Goal: Transaction & Acquisition: Purchase product/service

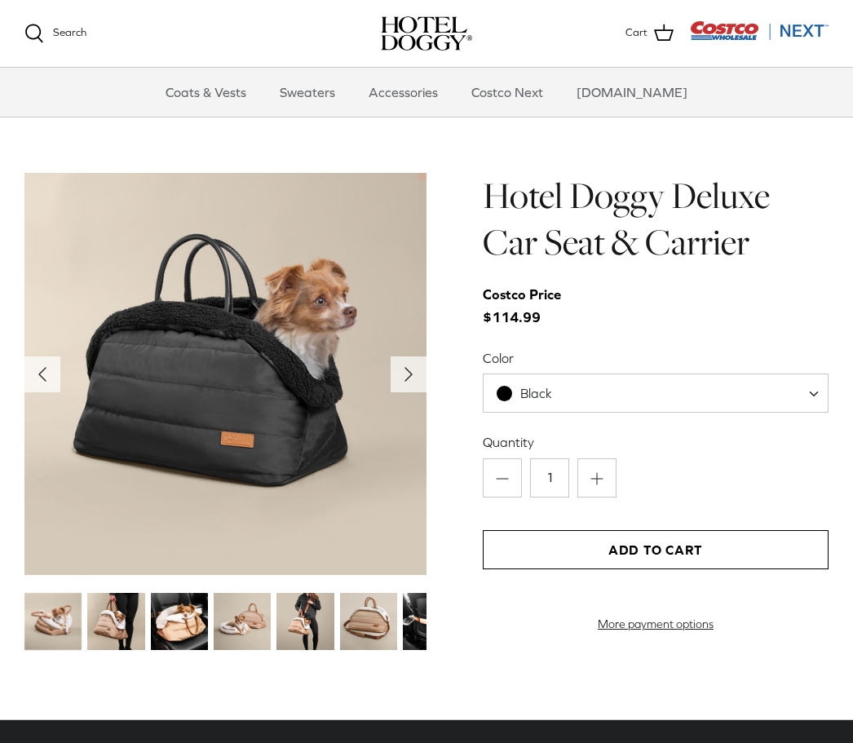
scroll to position [1497, 0]
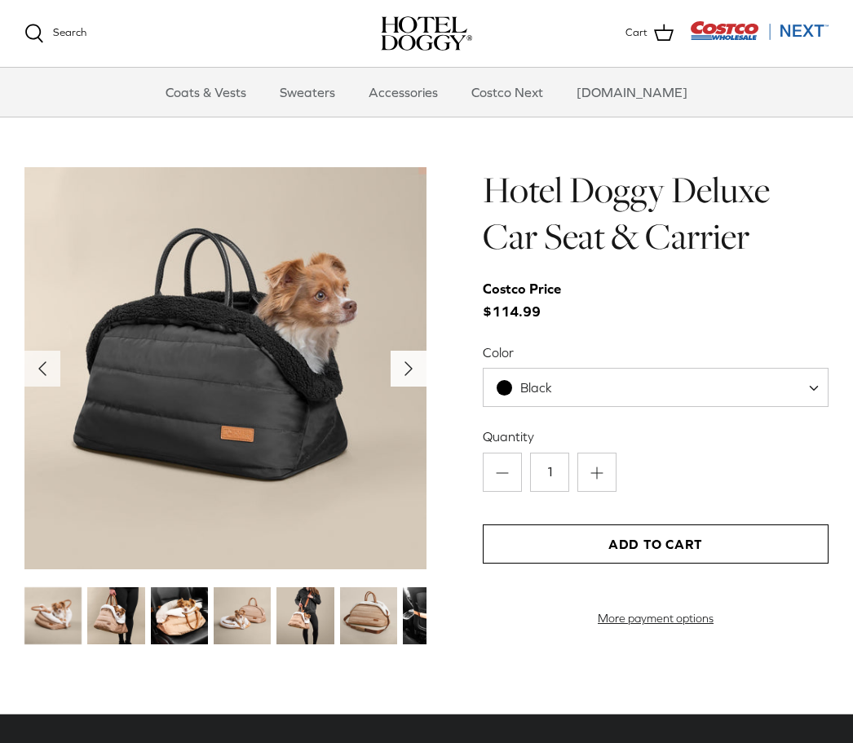
click at [403, 370] on icon "Right" at bounding box center [409, 369] width 26 height 26
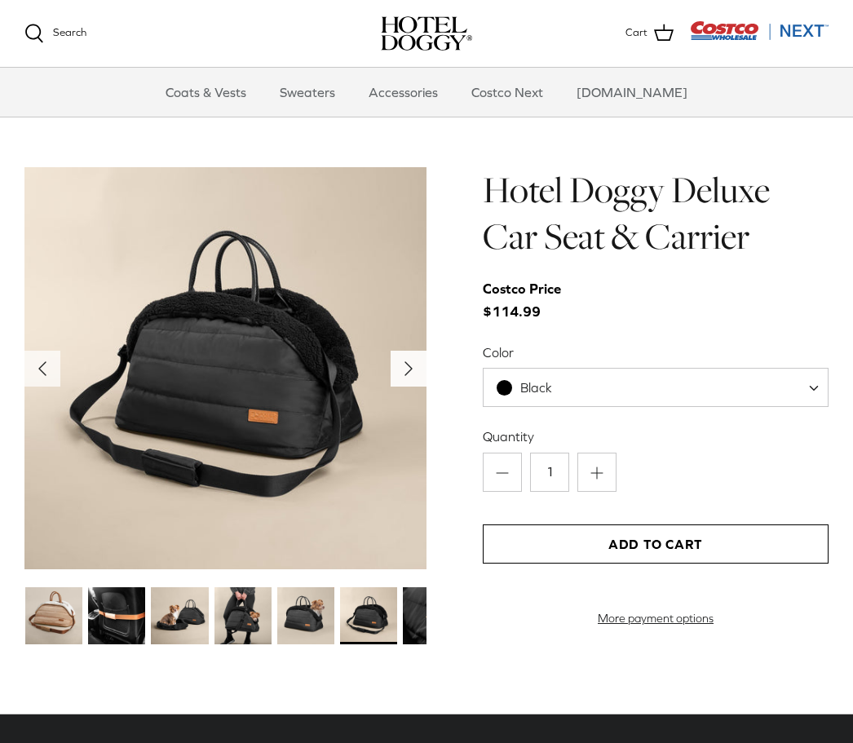
click at [402, 369] on icon "Right" at bounding box center [409, 369] width 26 height 26
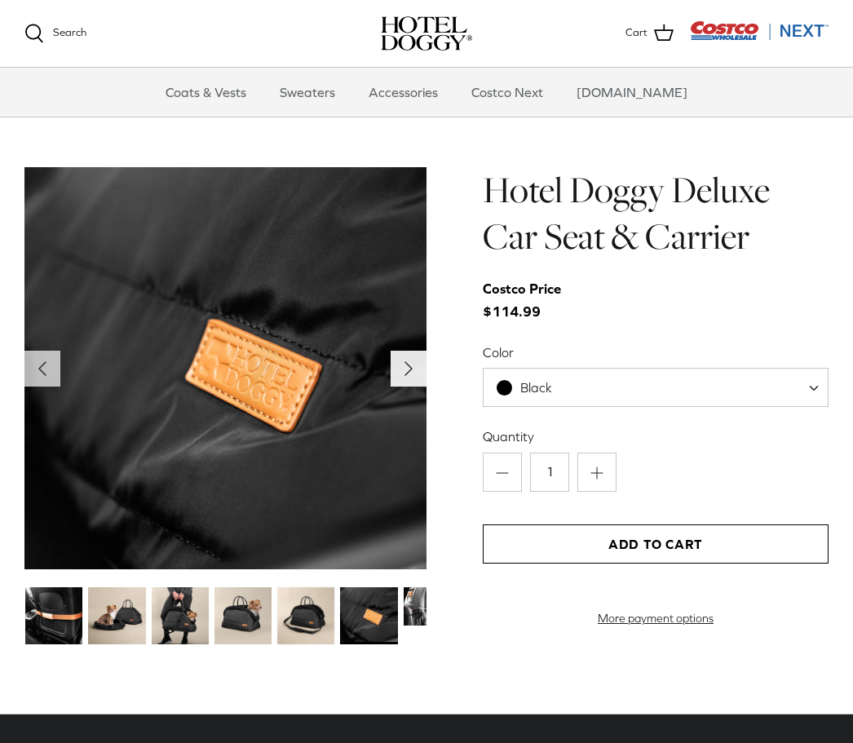
click at [402, 364] on icon "Right" at bounding box center [409, 369] width 26 height 26
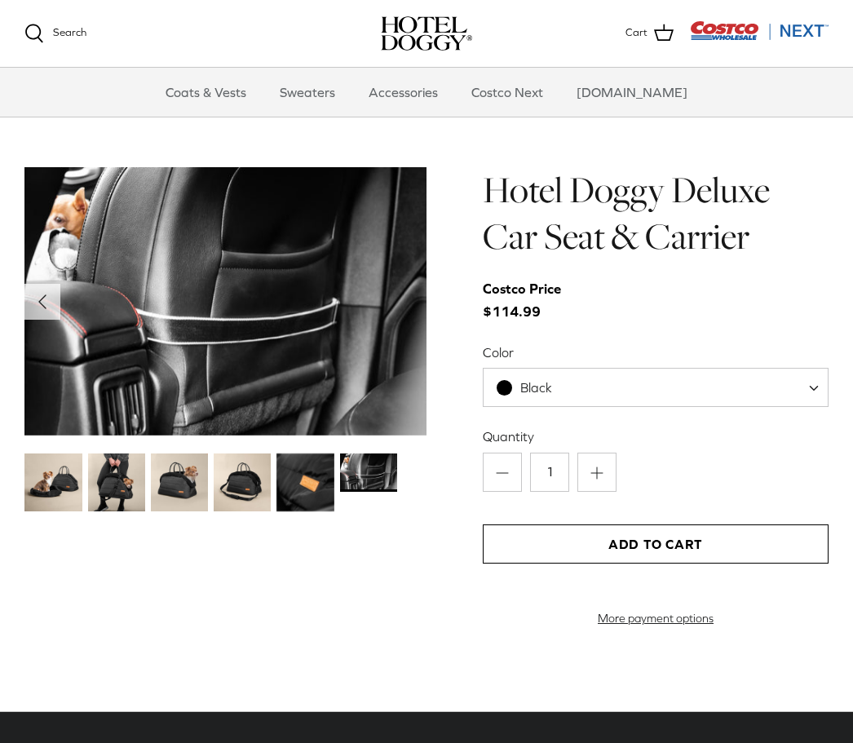
click at [122, 500] on img at bounding box center [116, 482] width 57 height 57
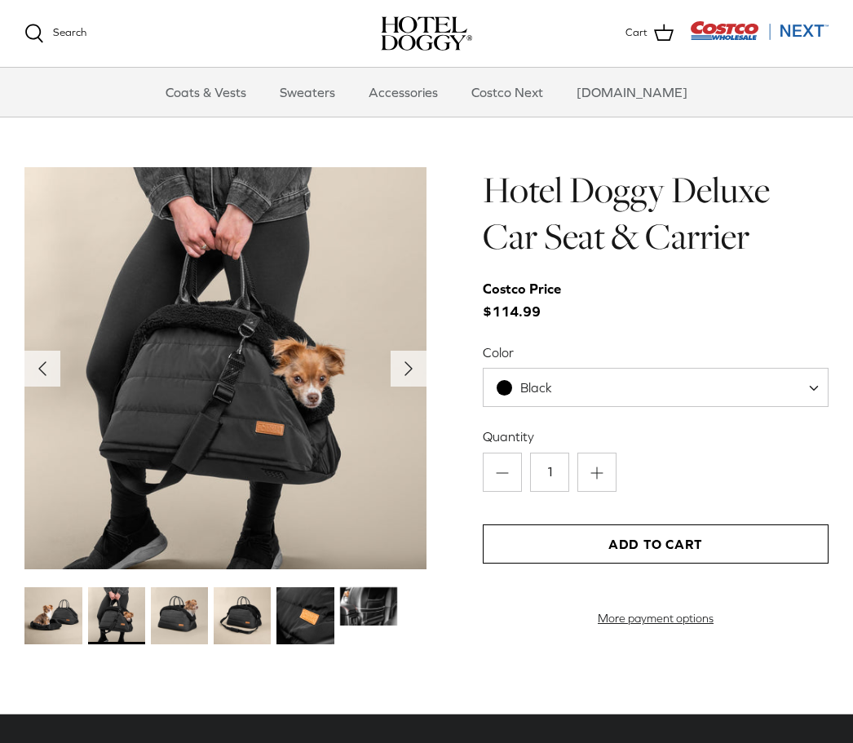
click at [196, 594] on img at bounding box center [179, 615] width 57 height 57
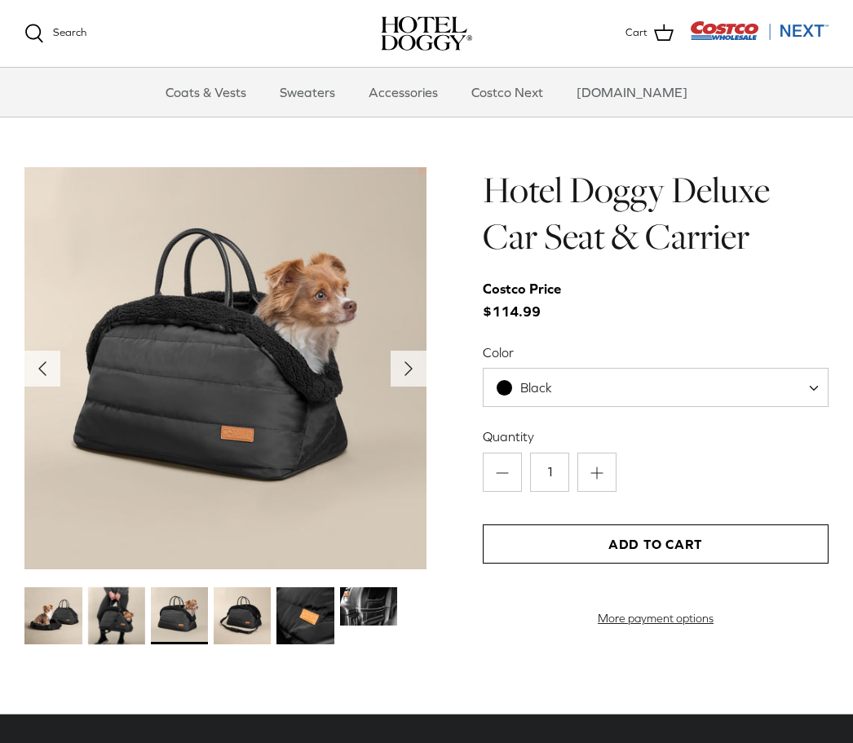
click at [315, 613] on img at bounding box center [305, 615] width 57 height 57
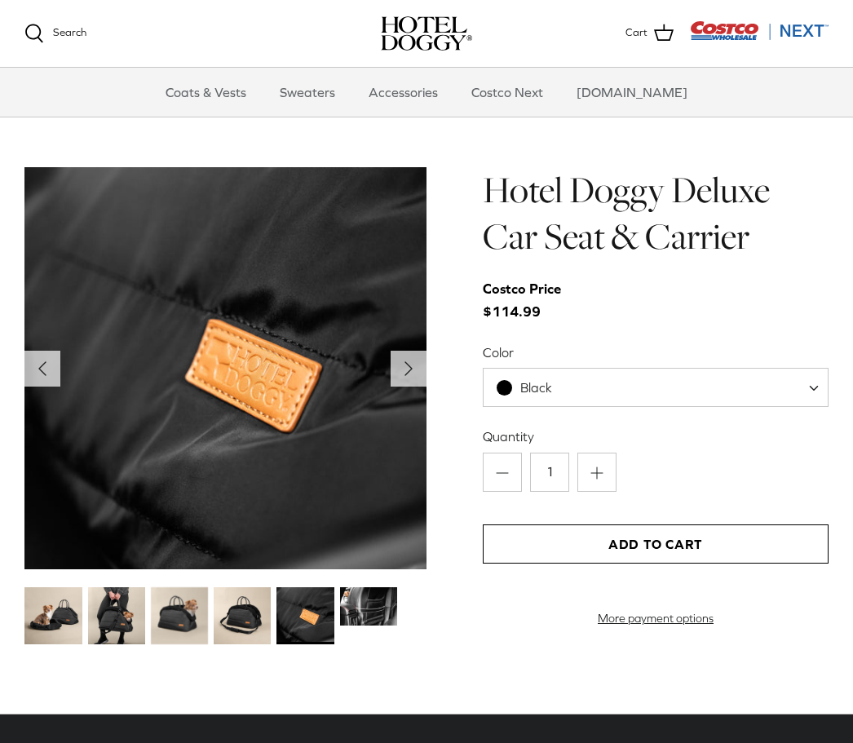
click at [381, 605] on img at bounding box center [368, 606] width 57 height 38
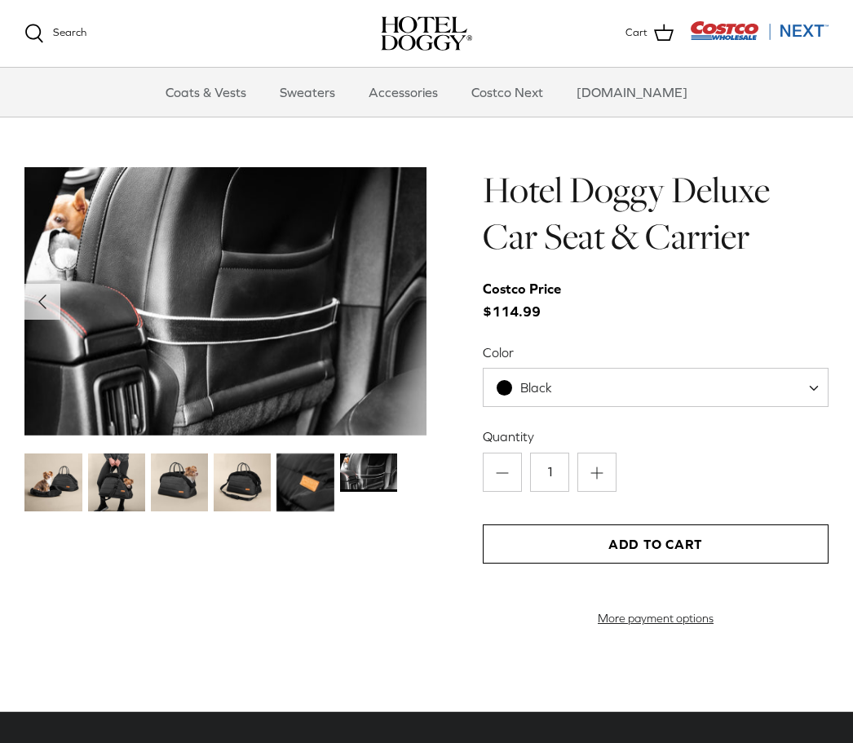
click at [814, 390] on span at bounding box center [820, 387] width 16 height 39
select select "Tan"
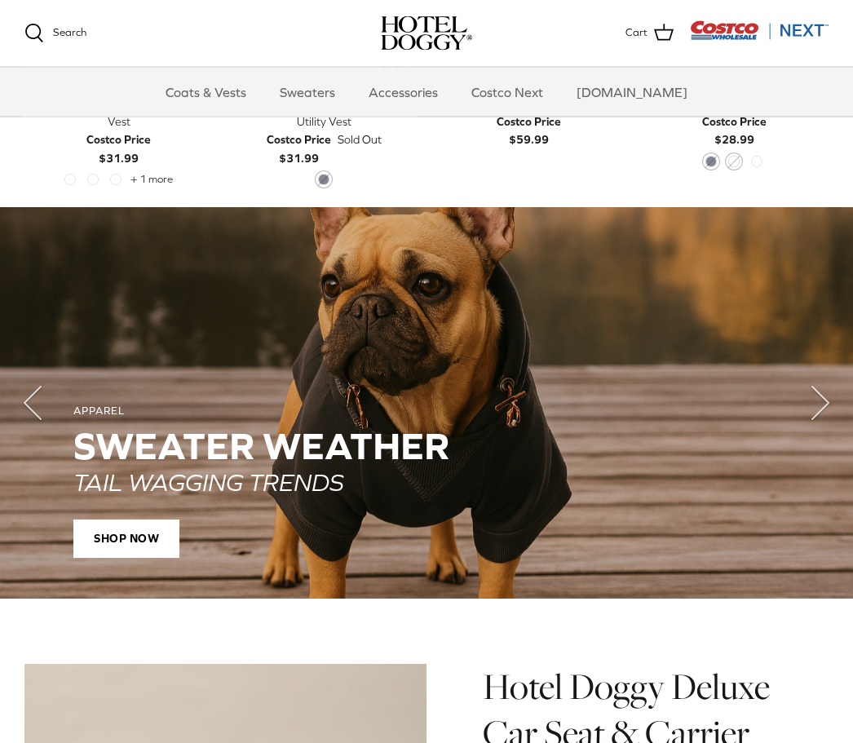
scroll to position [980, 0]
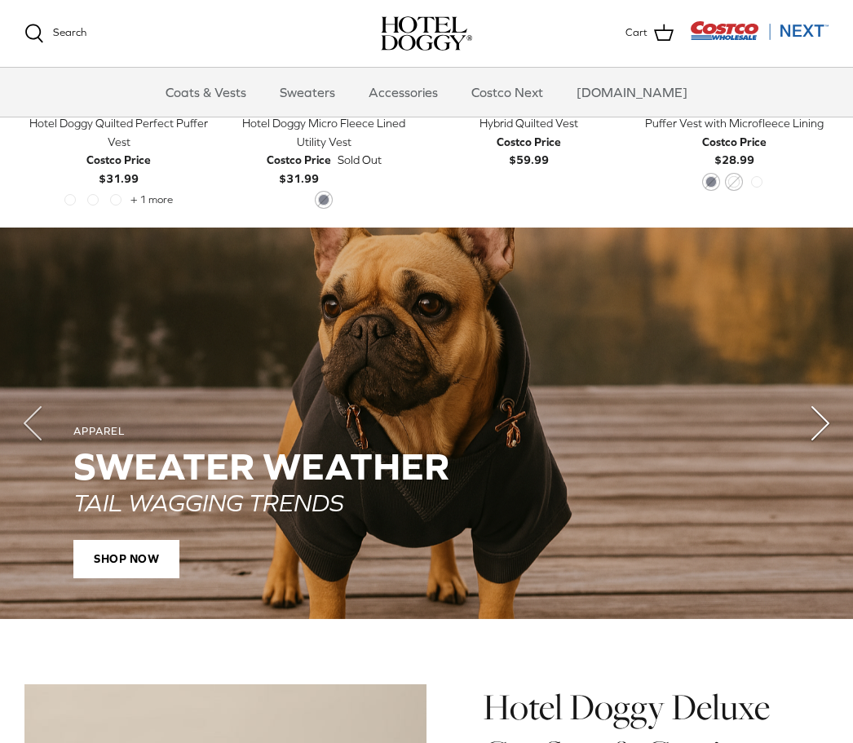
click at [815, 419] on polyline "Next" at bounding box center [821, 423] width 16 height 33
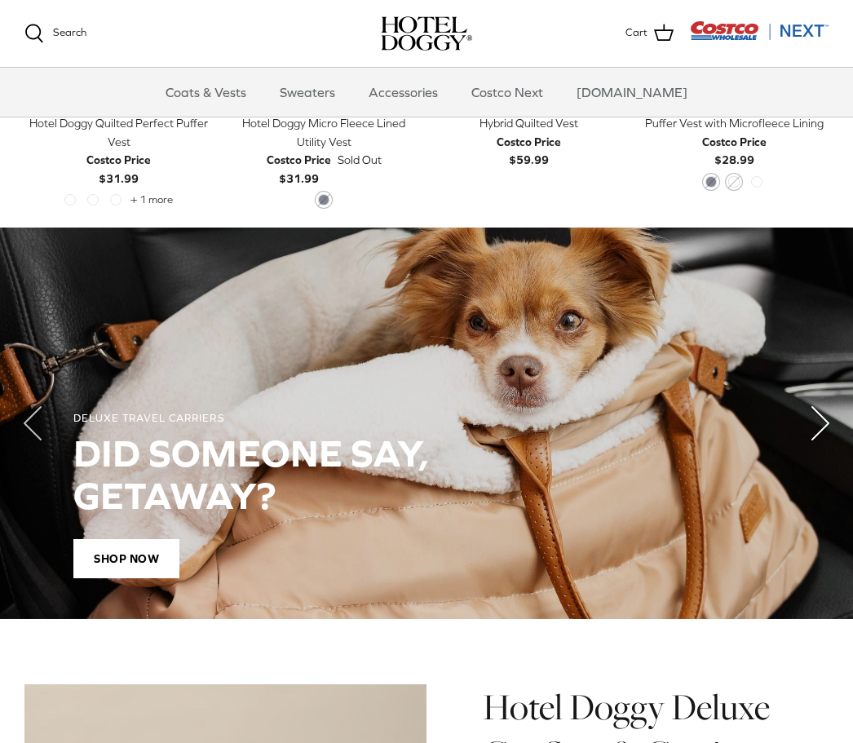
click at [813, 420] on polyline "Next" at bounding box center [821, 423] width 16 height 33
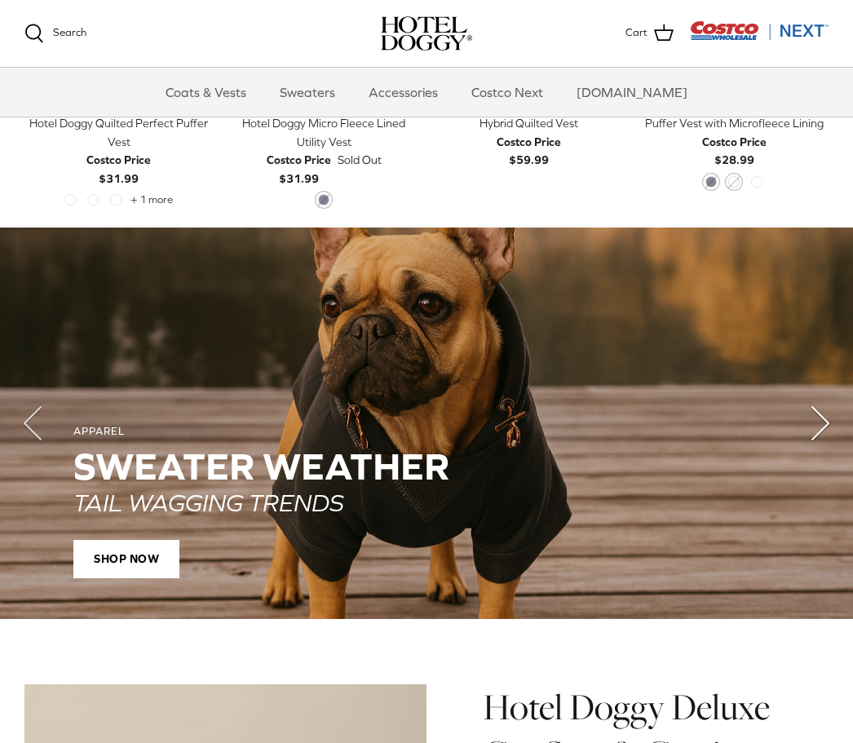
click at [817, 424] on polyline "Next" at bounding box center [821, 423] width 16 height 33
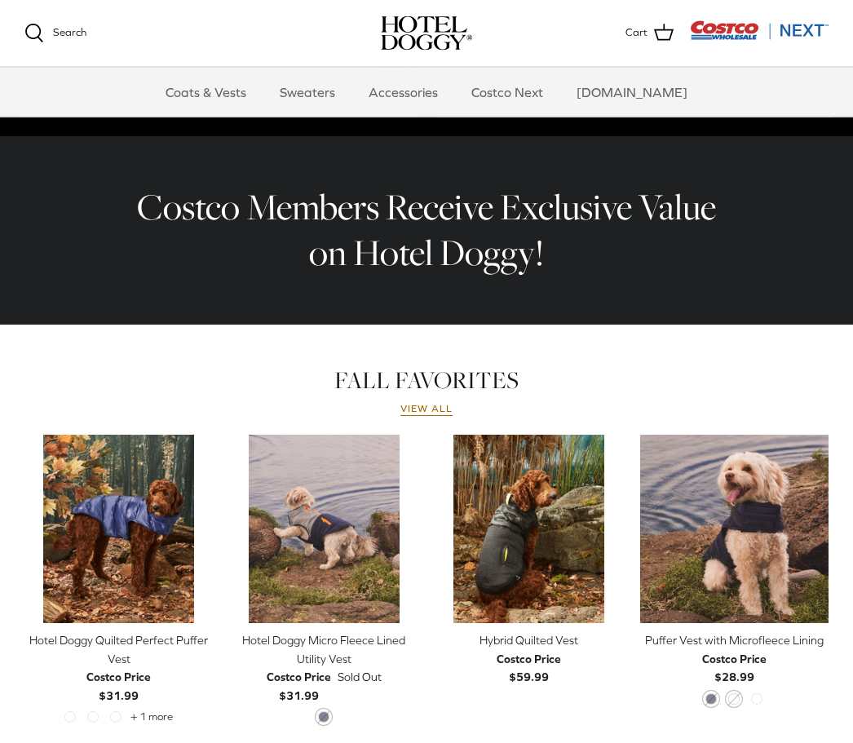
scroll to position [463, 0]
click at [423, 414] on link "View all" at bounding box center [427, 409] width 52 height 13
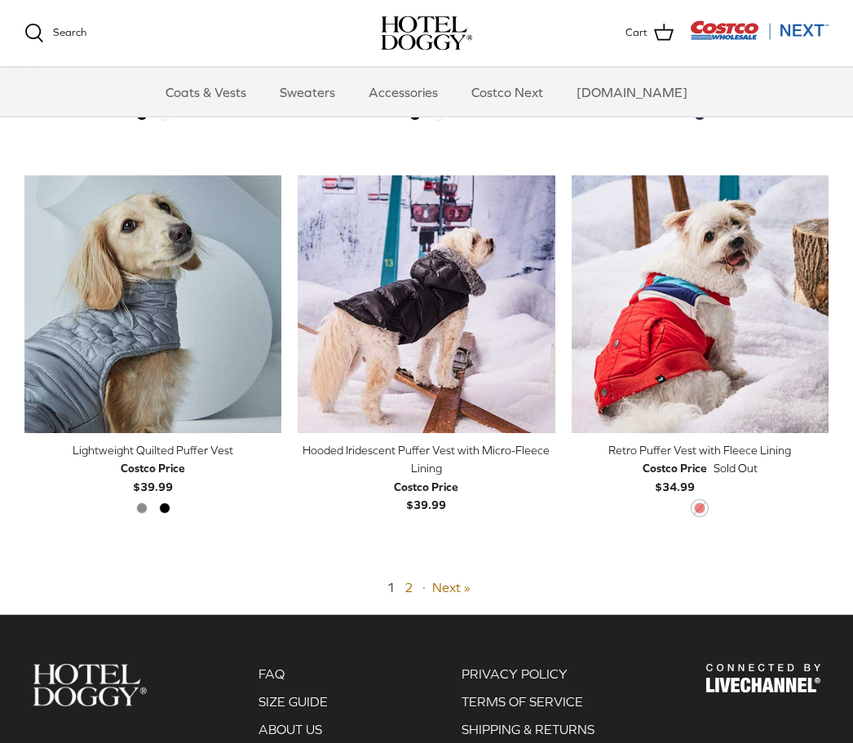
scroll to position [3083, 0]
click at [450, 588] on link "Next »" at bounding box center [451, 587] width 38 height 15
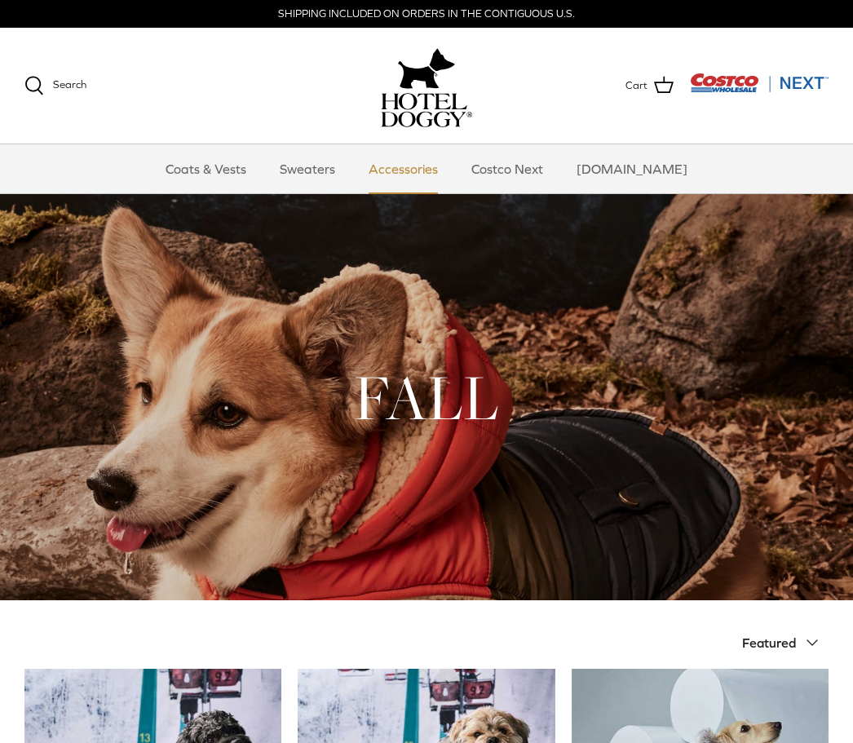
click at [432, 173] on link "Accessories" at bounding box center [403, 168] width 99 height 49
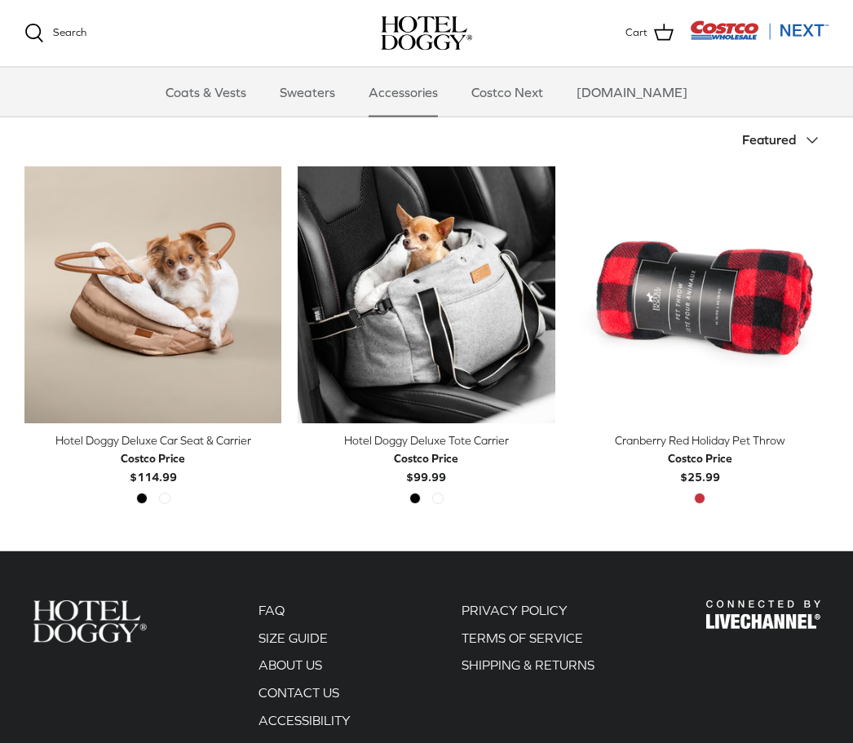
scroll to position [335, 0]
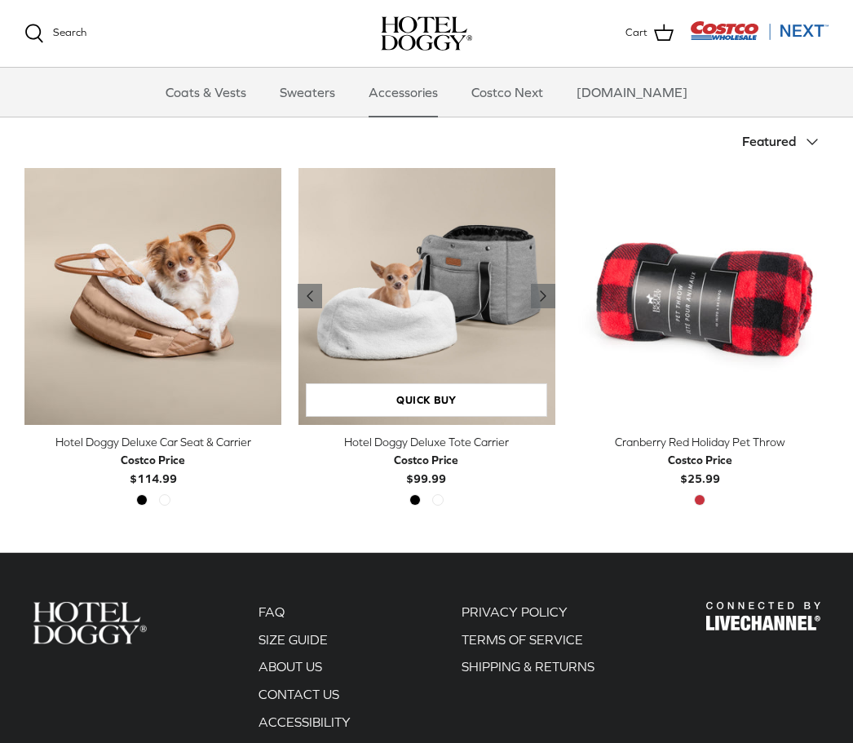
click at [491, 293] on img "Hotel Doggy Deluxe Tote Carrier" at bounding box center [426, 296] width 257 height 257
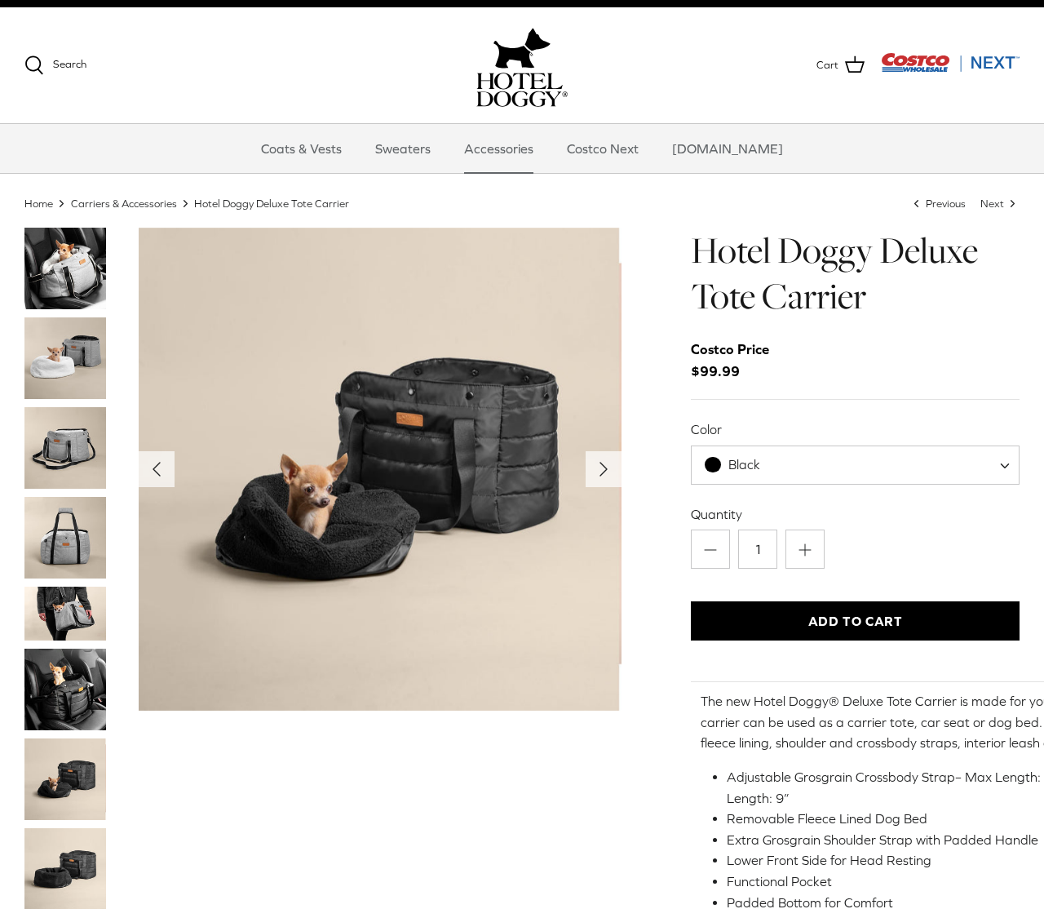
click at [68, 461] on img "Thumbnail Link" at bounding box center [65, 448] width 82 height 82
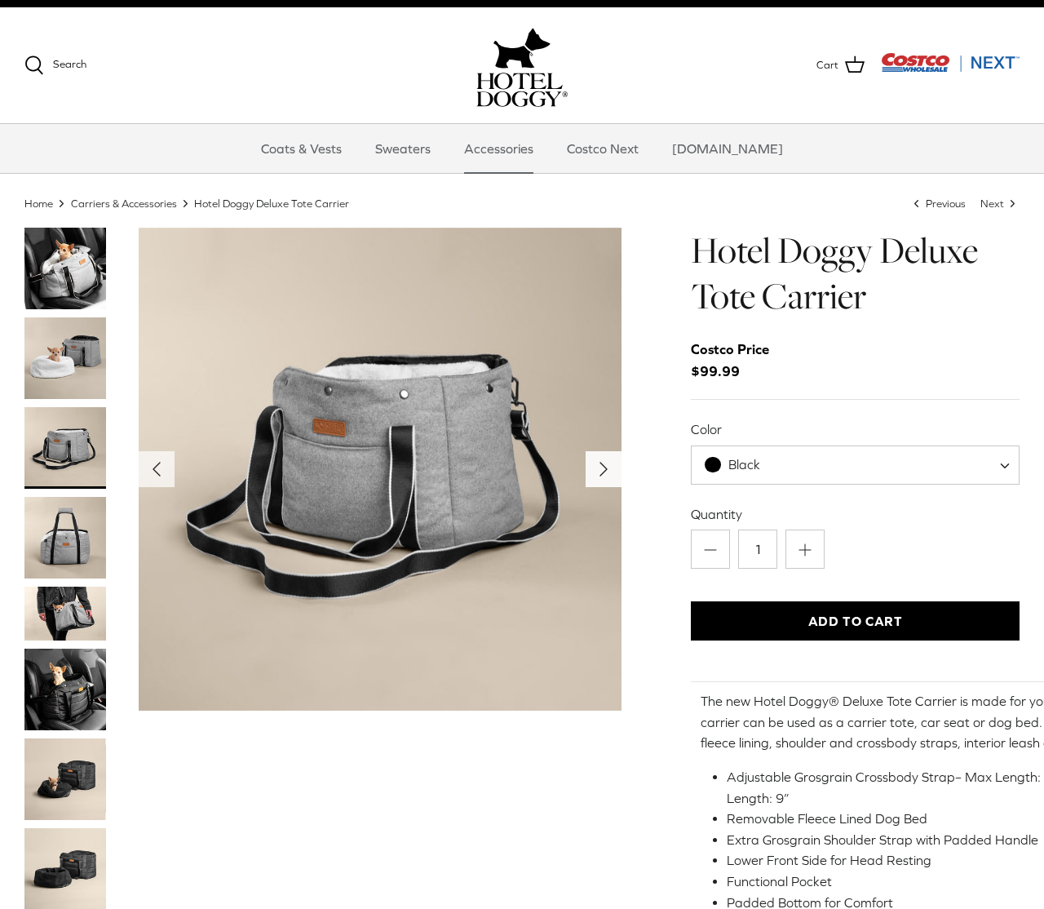
click at [600, 463] on polyline "Next" at bounding box center [603, 469] width 7 height 13
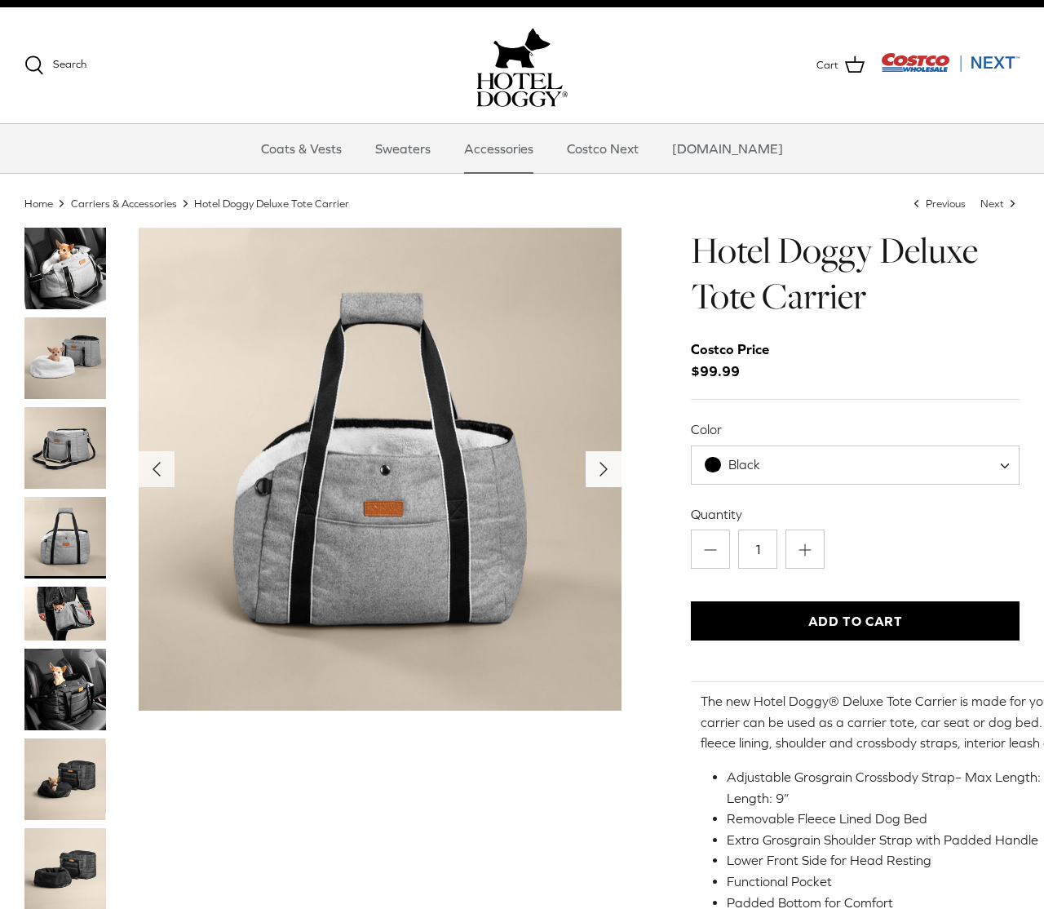
click at [591, 465] on icon "Right" at bounding box center [604, 469] width 26 height 26
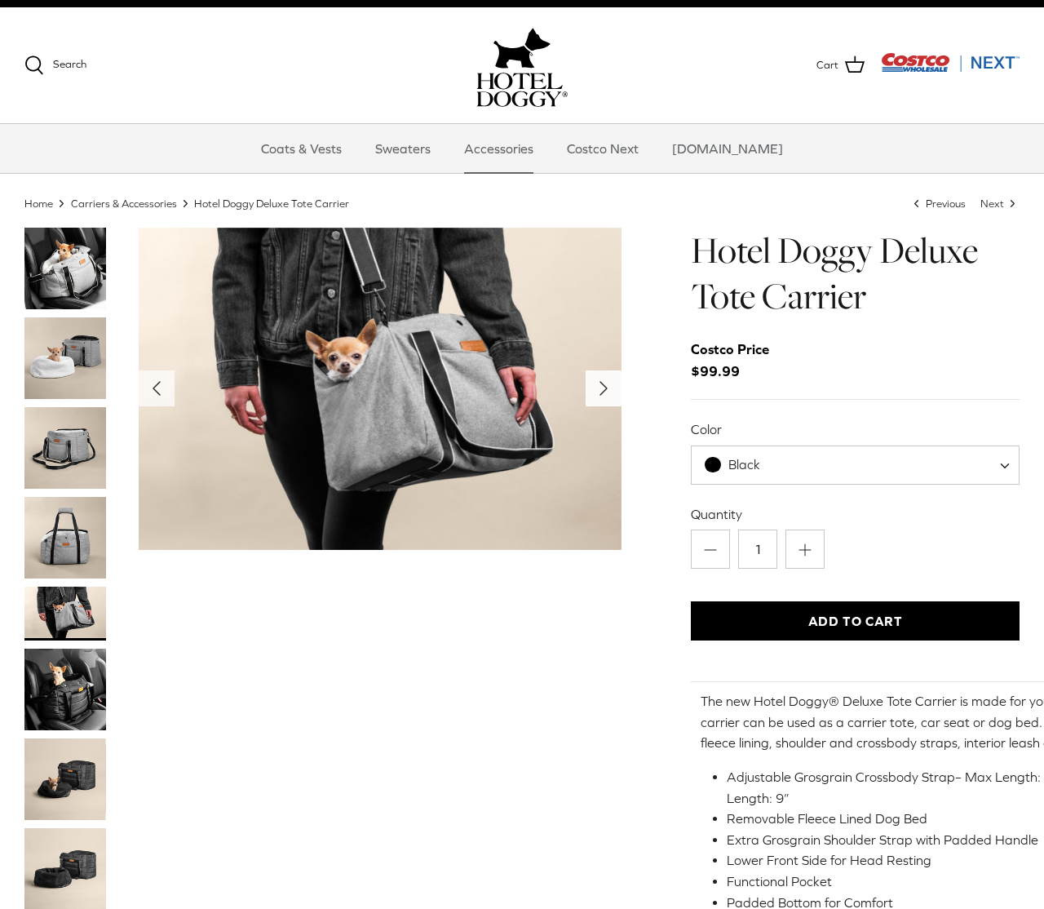
click at [595, 388] on icon "Right" at bounding box center [604, 388] width 26 height 26
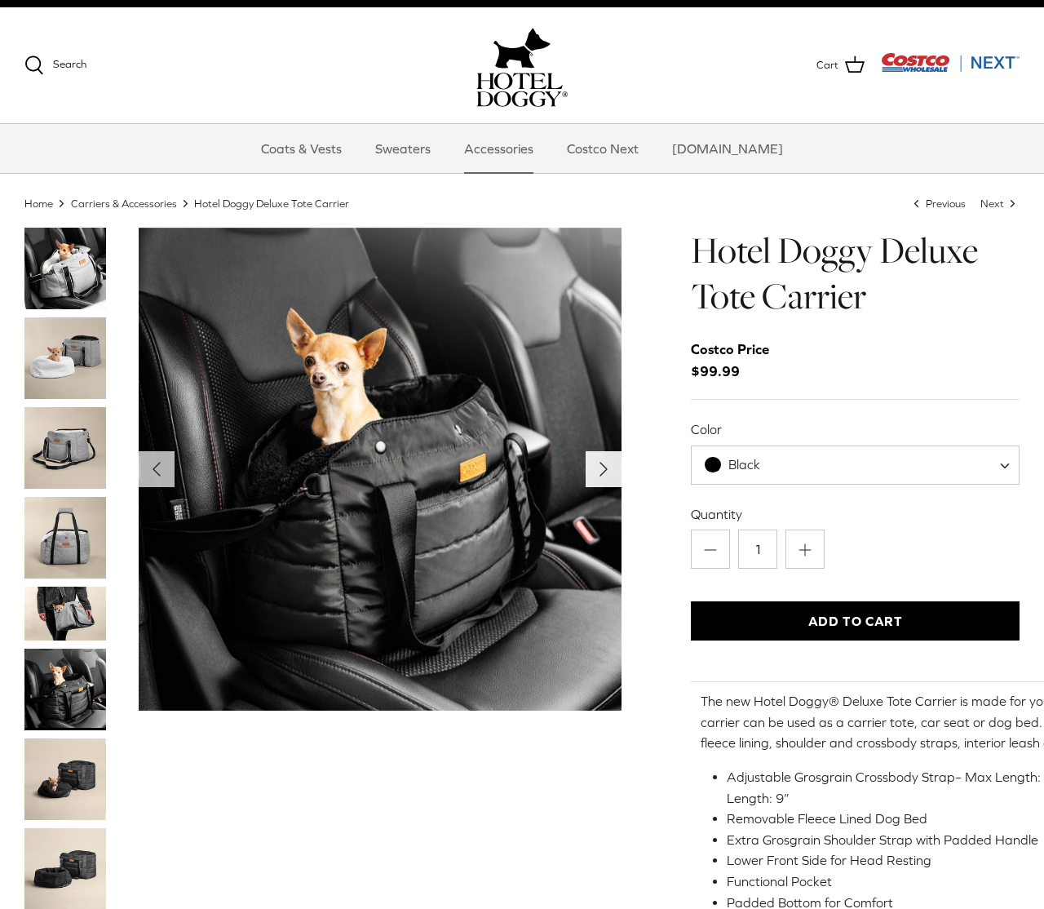
click at [598, 463] on icon "Right" at bounding box center [604, 469] width 26 height 26
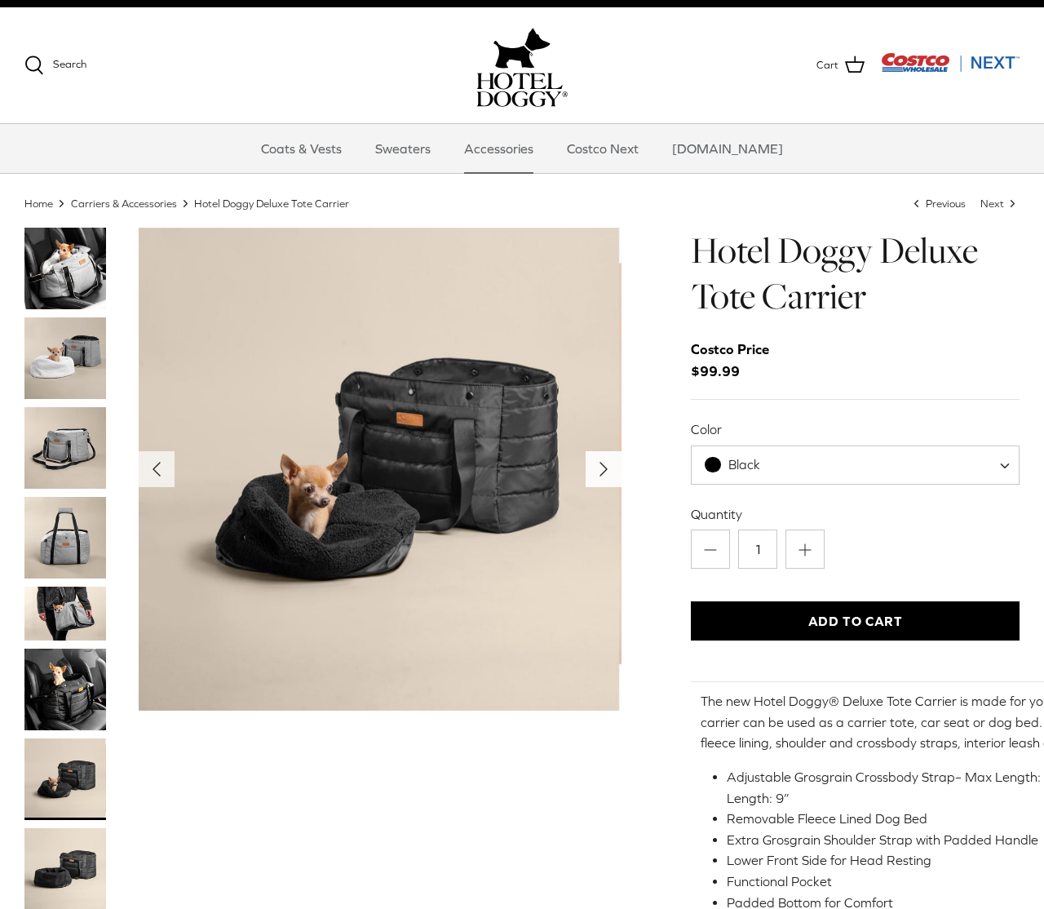
click at [600, 458] on icon "Right" at bounding box center [604, 469] width 26 height 26
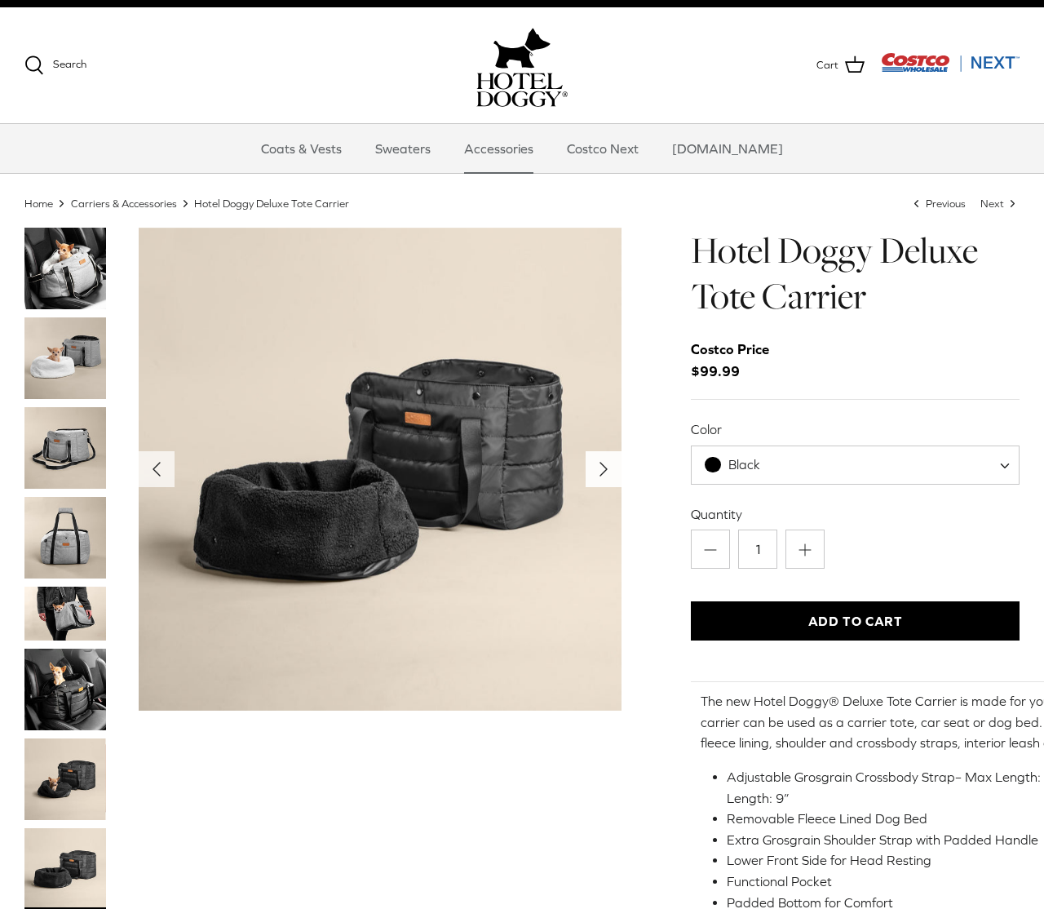
click at [603, 458] on icon "Right" at bounding box center [604, 469] width 26 height 26
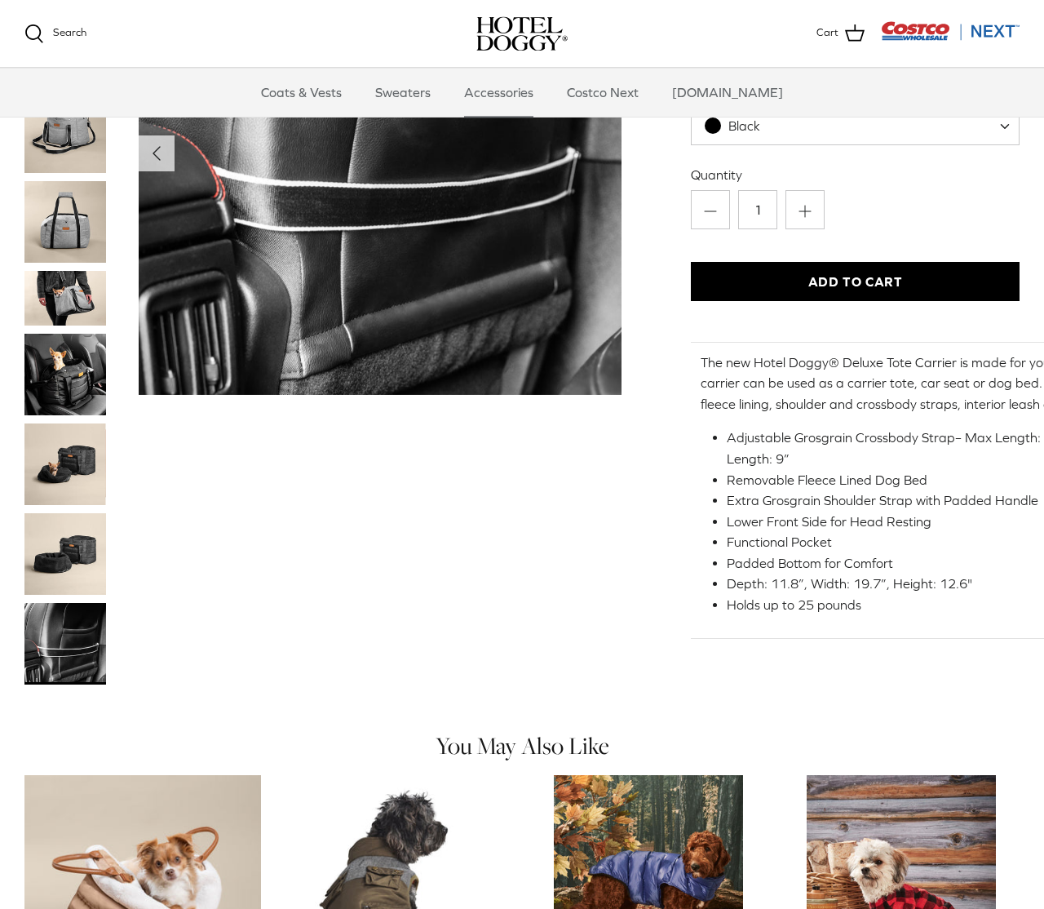
scroll to position [193, 0]
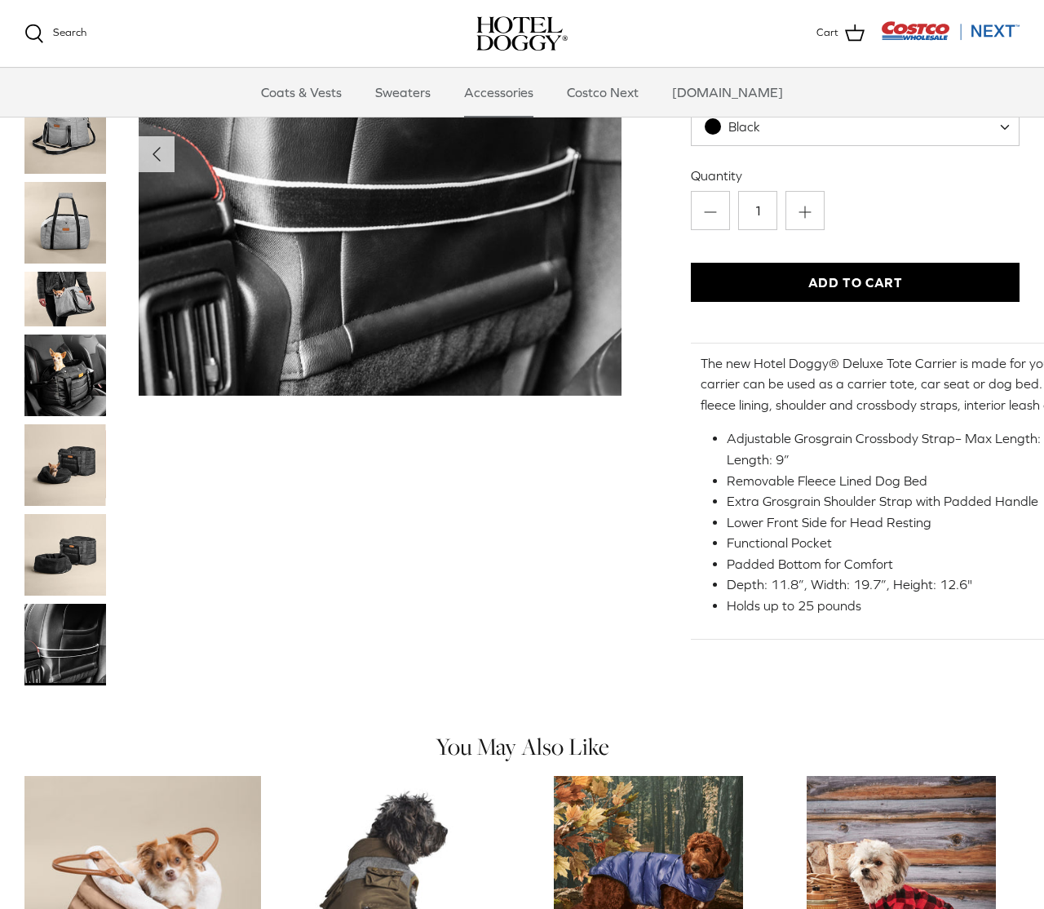
click at [50, 643] on img "Thumbnail Link" at bounding box center [65, 645] width 82 height 82
click at [53, 569] on img "Thumbnail Link" at bounding box center [65, 555] width 82 height 82
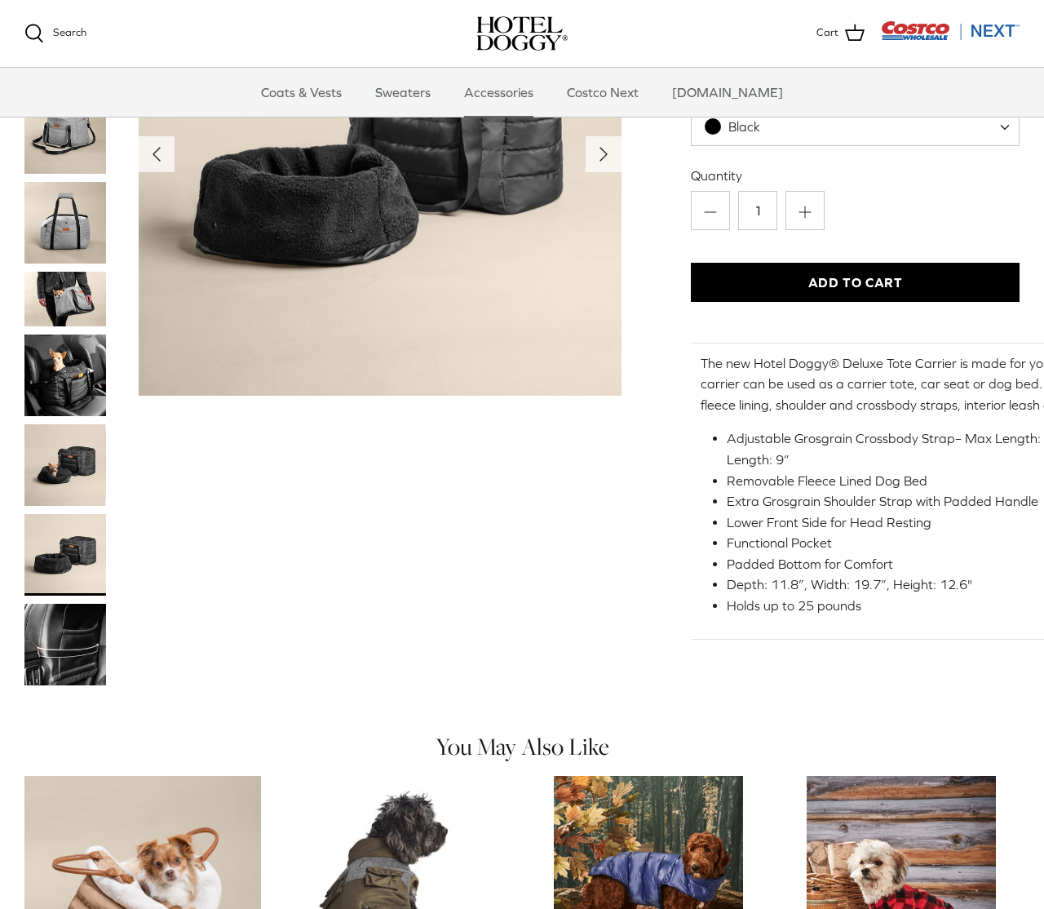
click at [48, 482] on img "Thumbnail Link" at bounding box center [65, 465] width 82 height 82
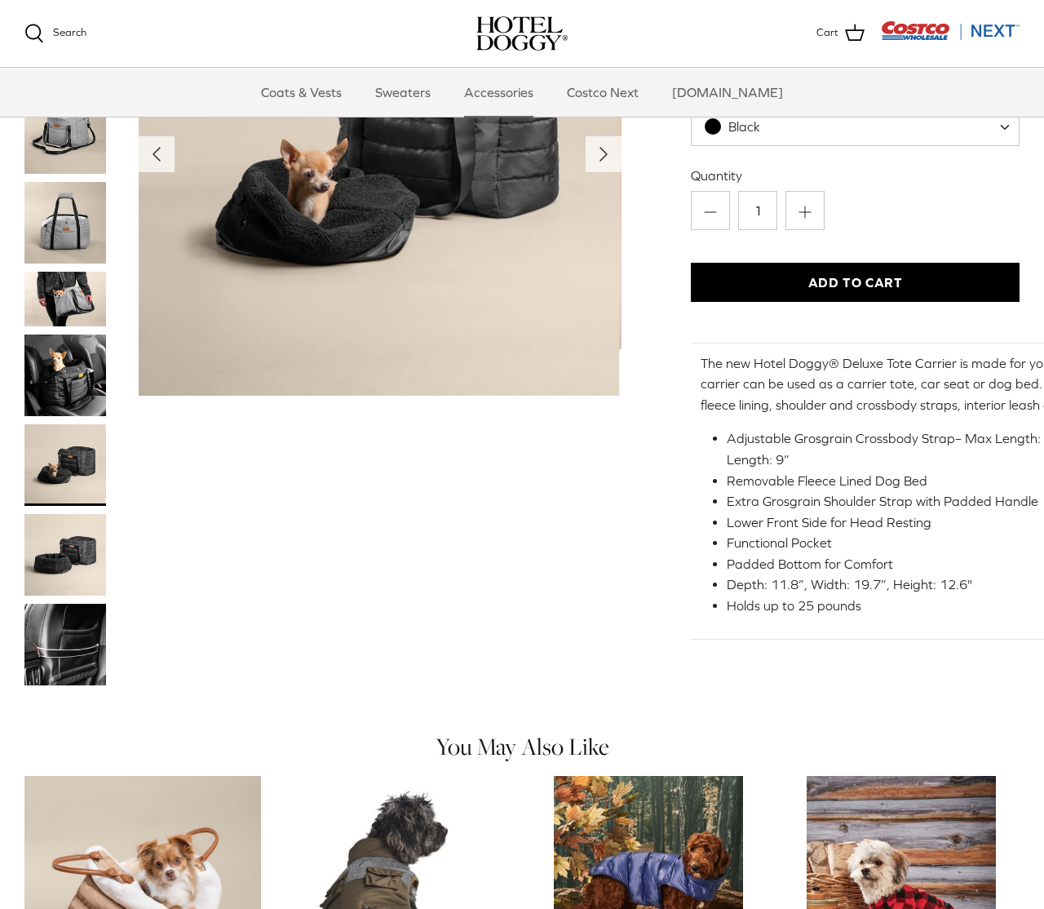
click at [68, 379] on img "Thumbnail Link" at bounding box center [65, 375] width 82 height 82
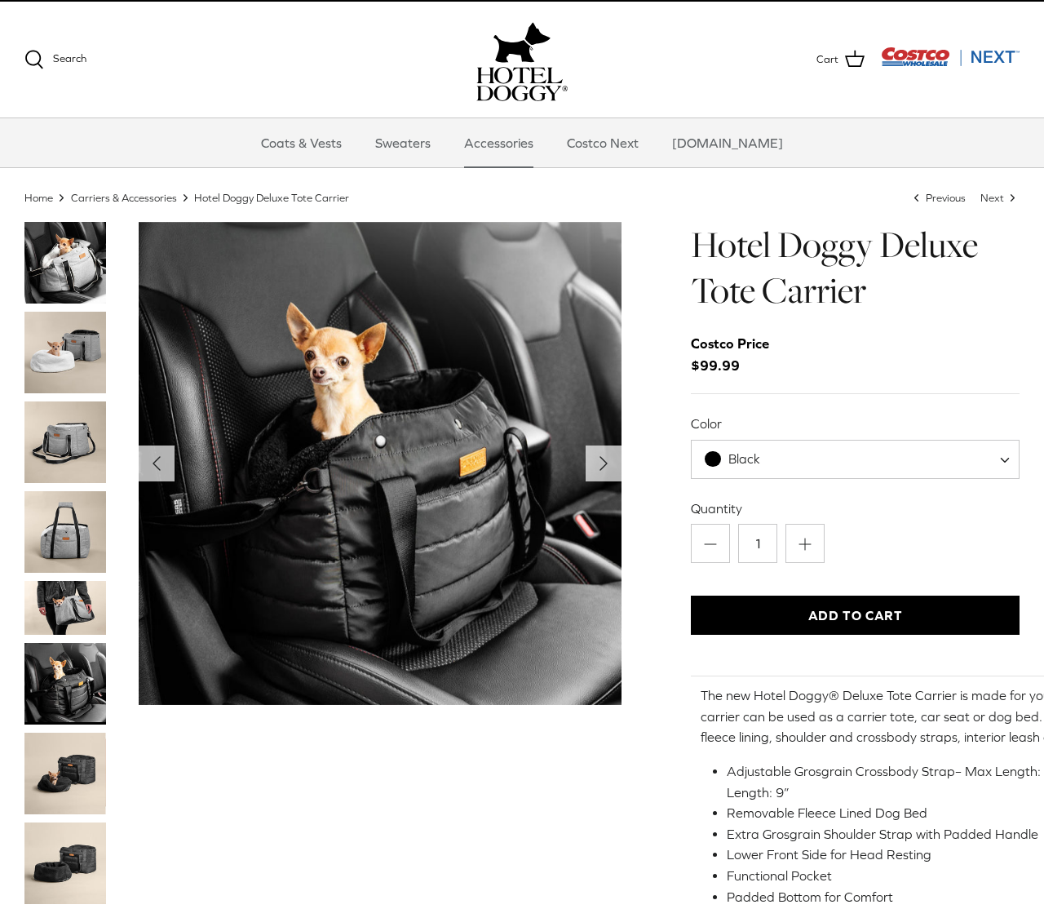
scroll to position [29, 0]
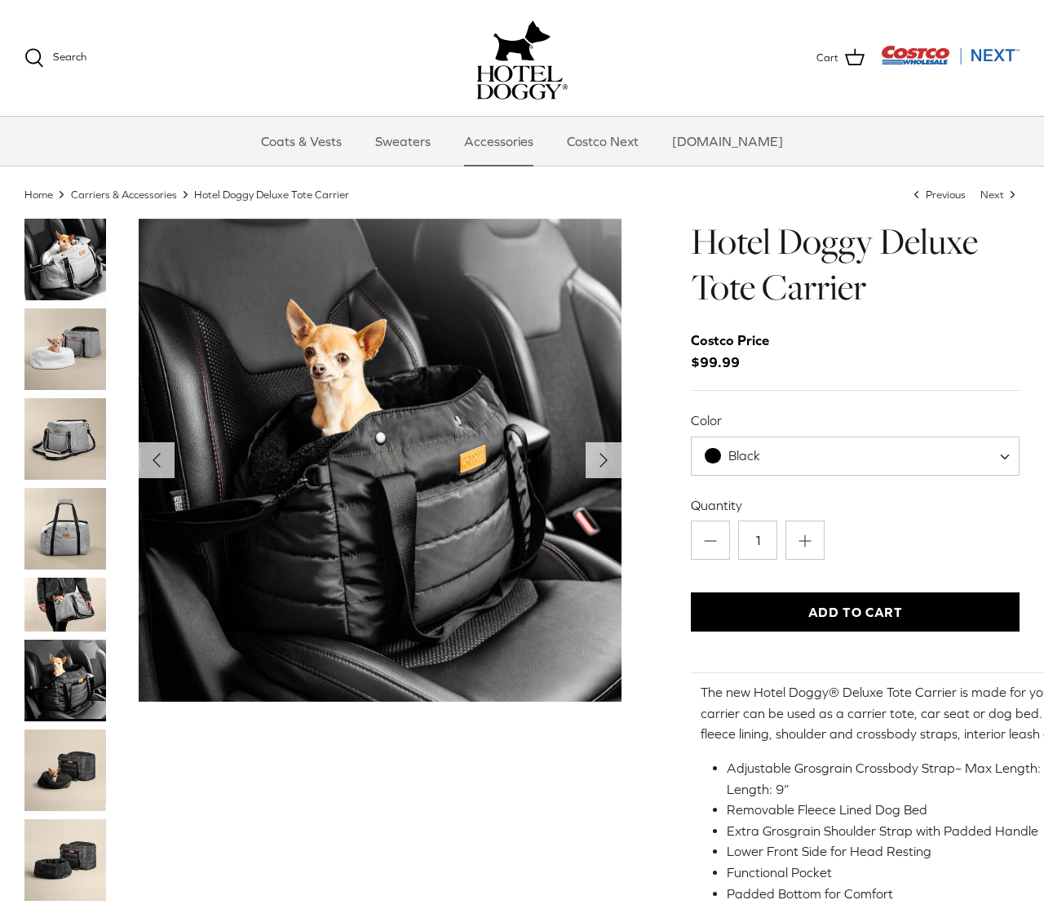
click at [51, 445] on img "Thumbnail Link" at bounding box center [65, 439] width 82 height 82
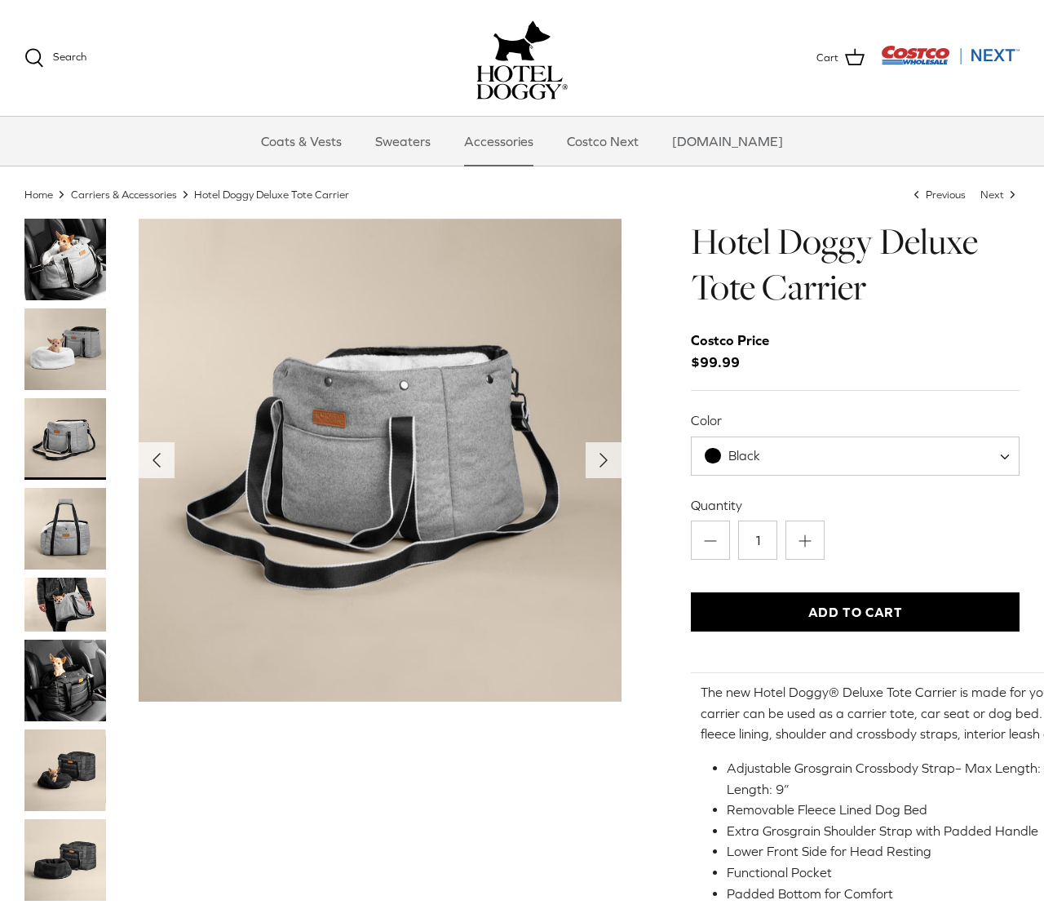
click at [57, 359] on img "Thumbnail Link" at bounding box center [65, 349] width 82 height 82
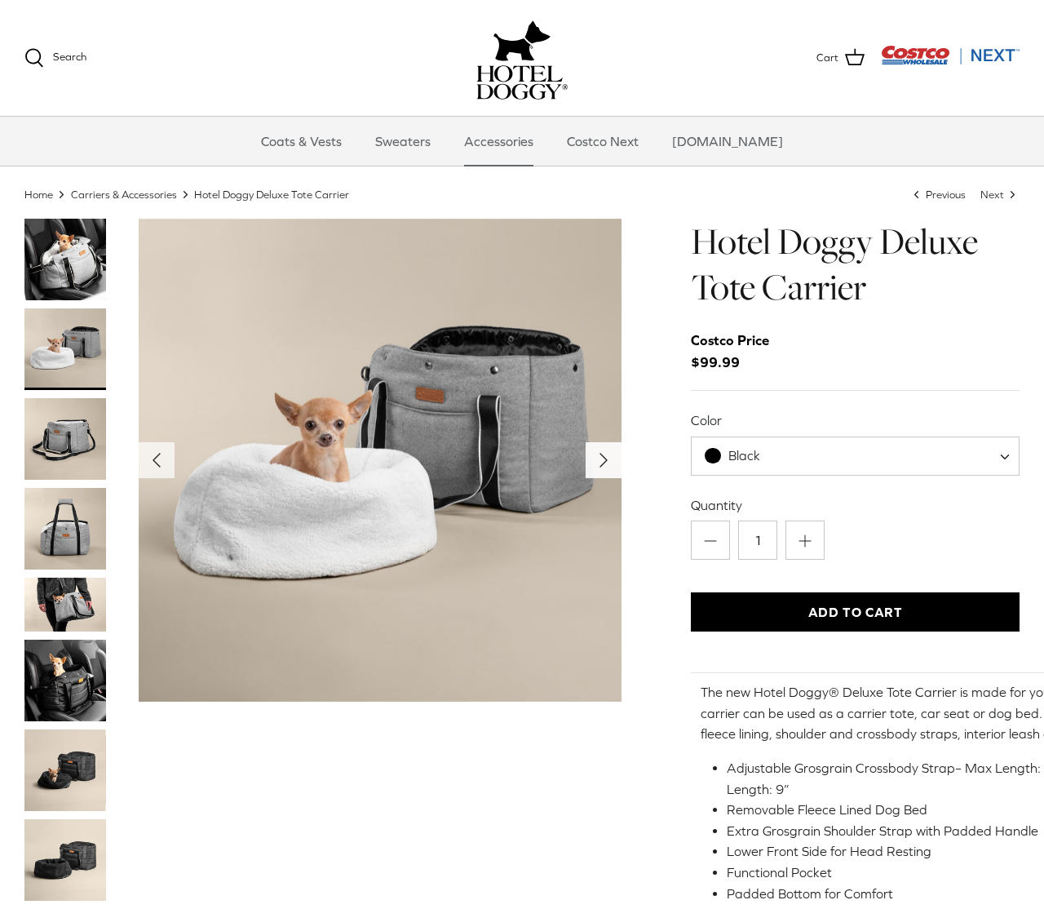
click at [591, 467] on icon "Right" at bounding box center [604, 460] width 26 height 26
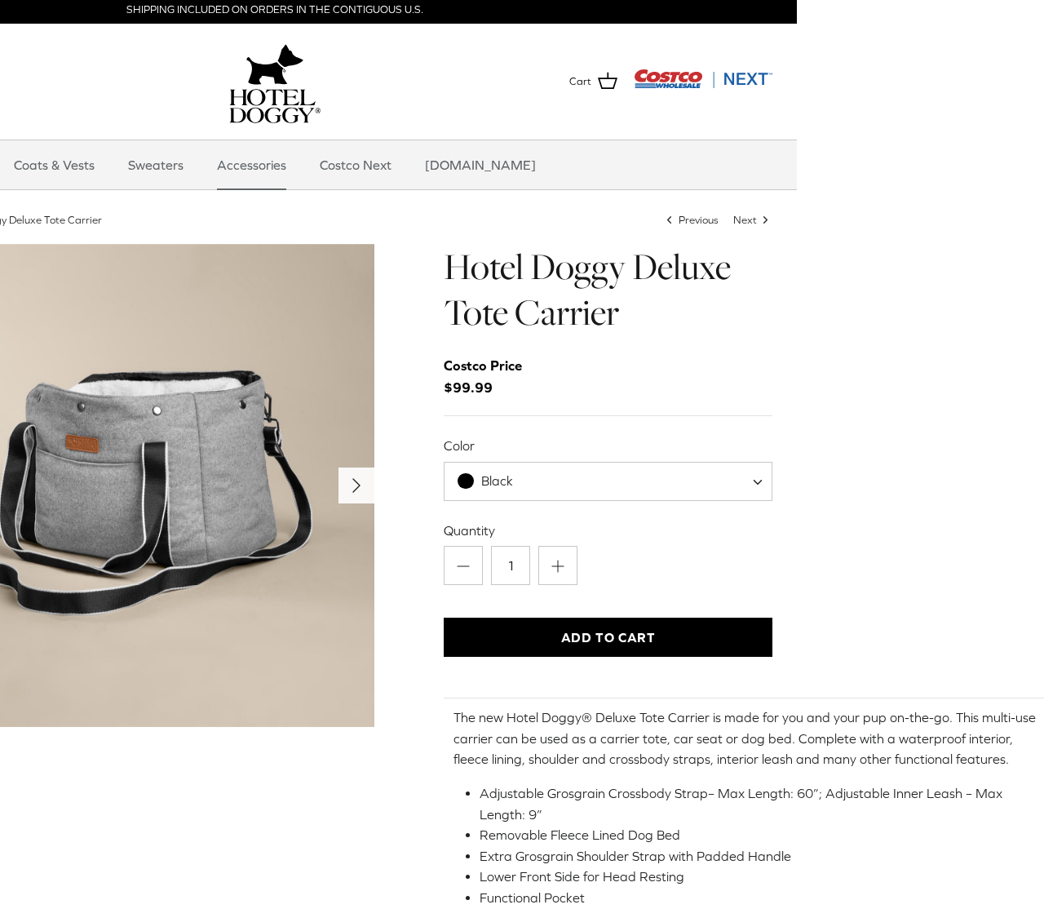
scroll to position [17, 247]
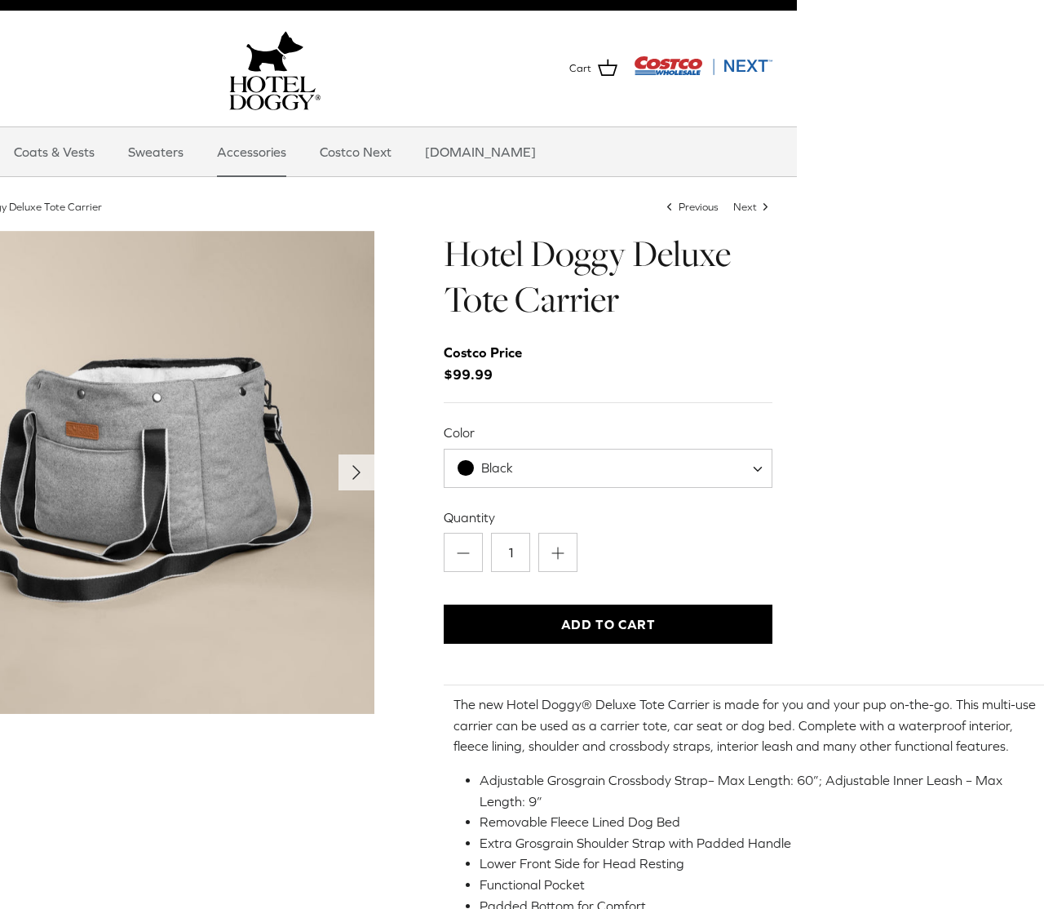
click at [760, 465] on span at bounding box center [763, 468] width 16 height 39
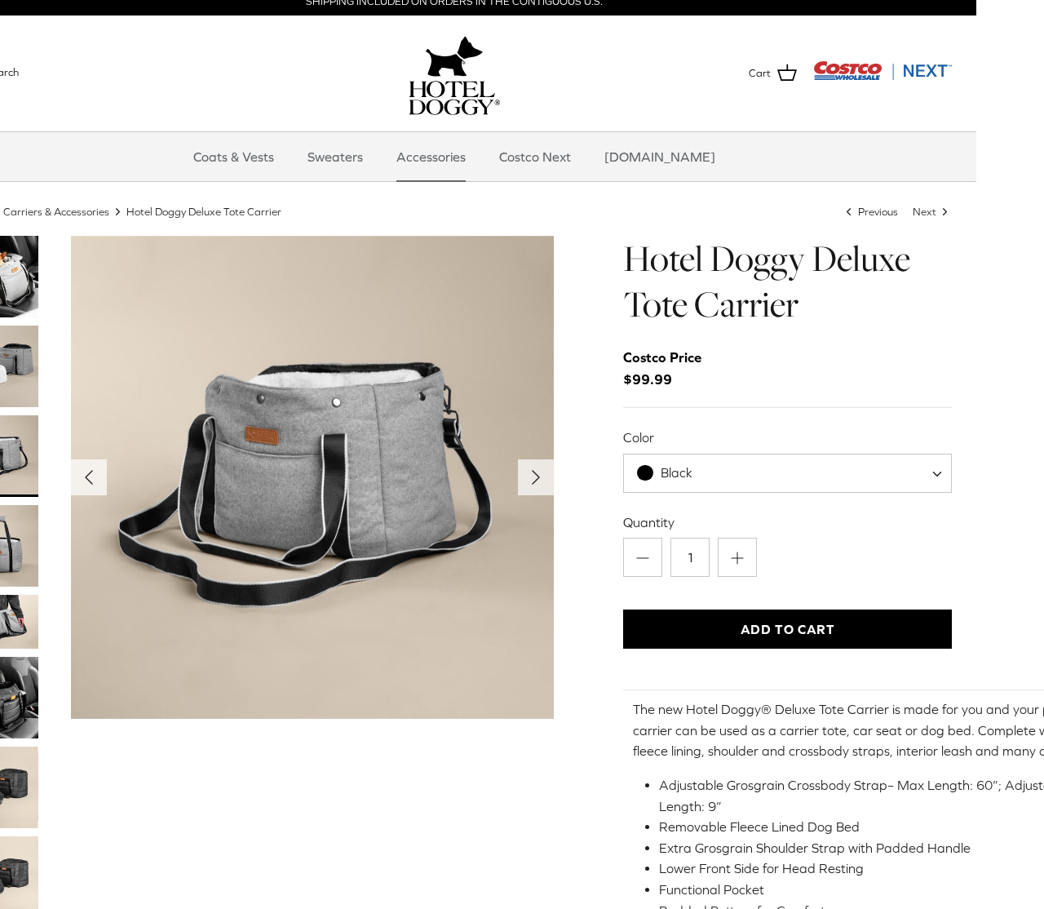
scroll to position [12, 0]
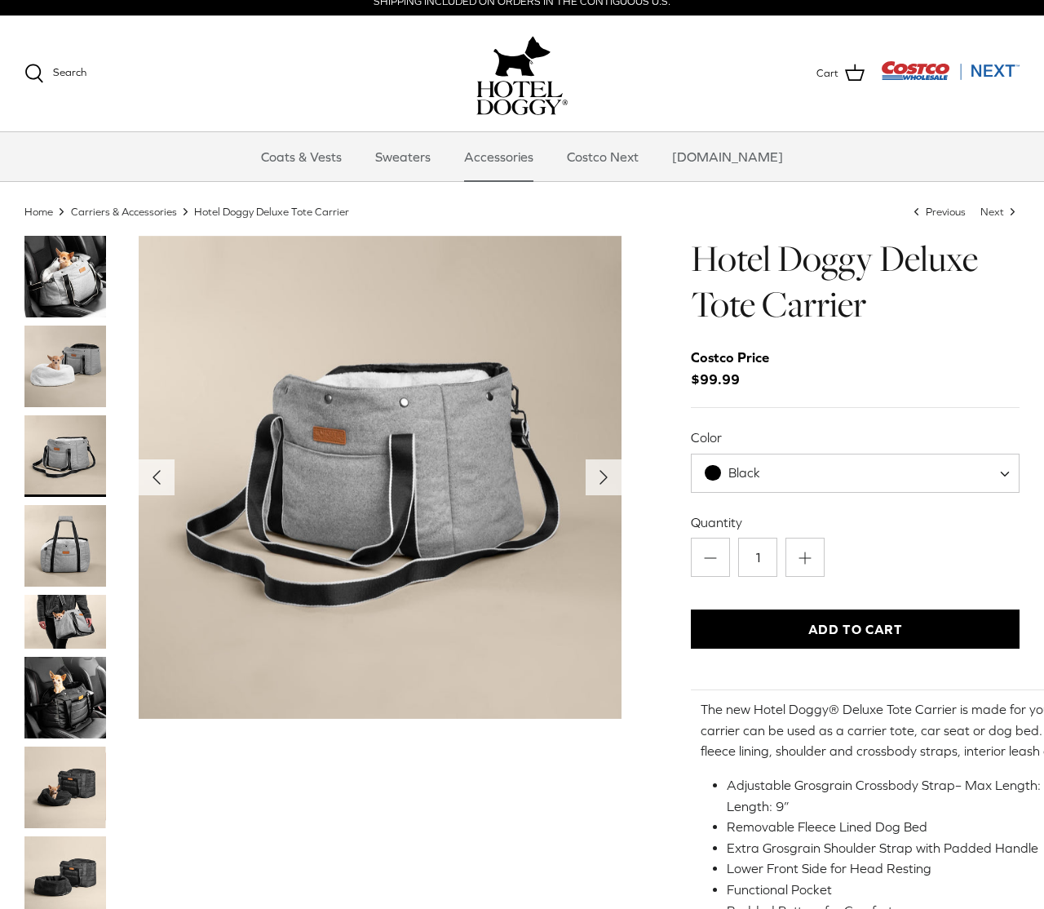
click at [69, 879] on img "Thumbnail Link" at bounding box center [65, 877] width 82 height 82
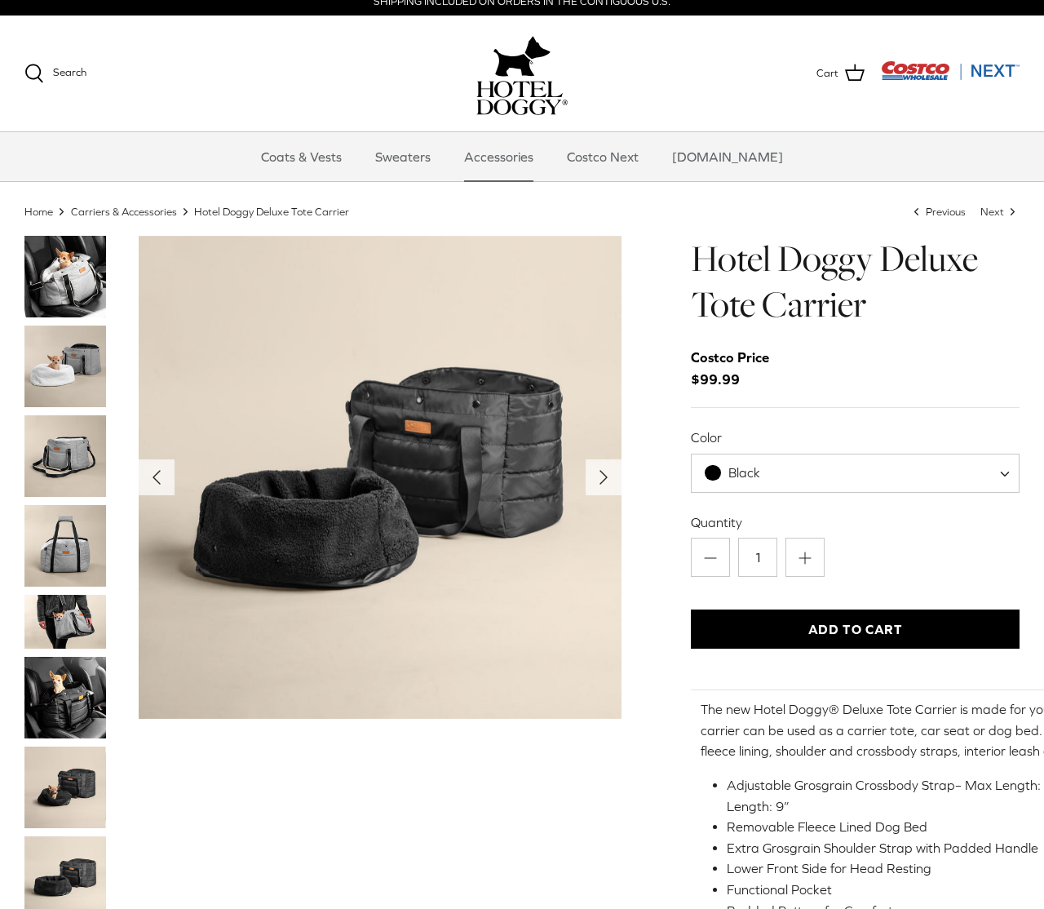
click at [85, 788] on img "Thumbnail Link" at bounding box center [65, 787] width 82 height 82
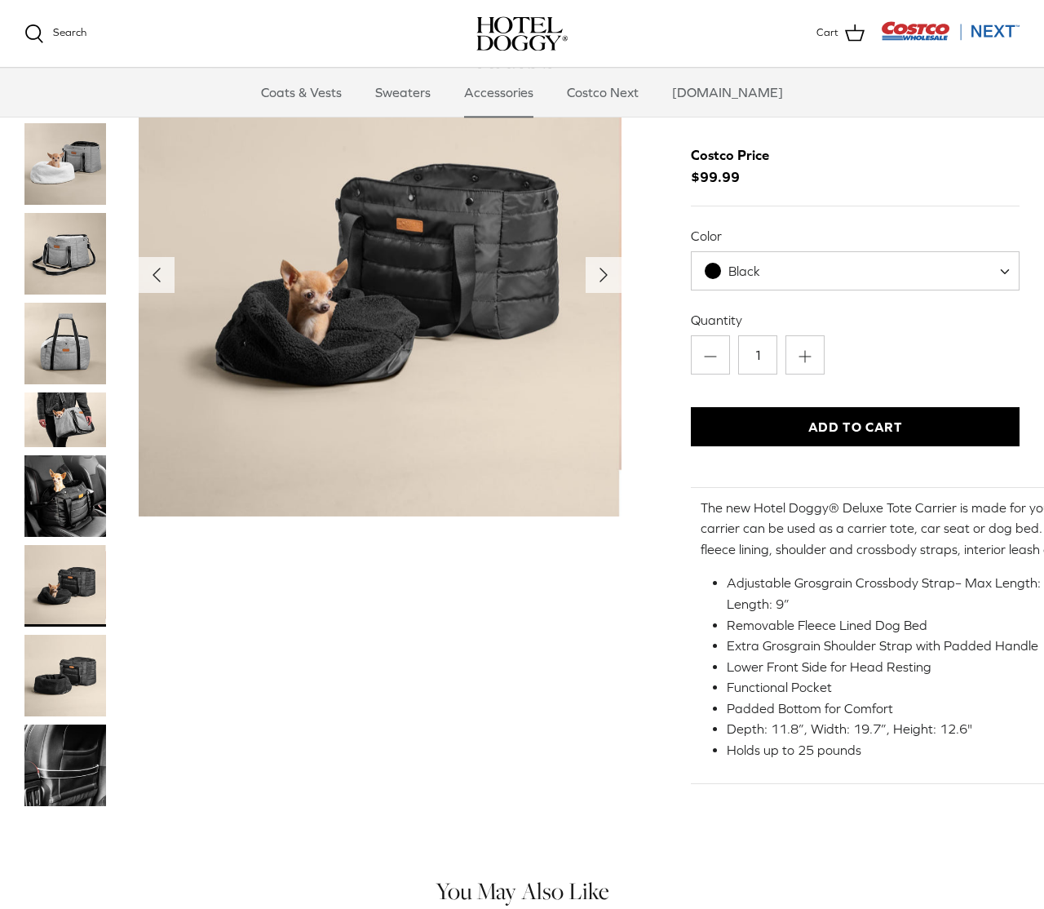
scroll to position [0, 0]
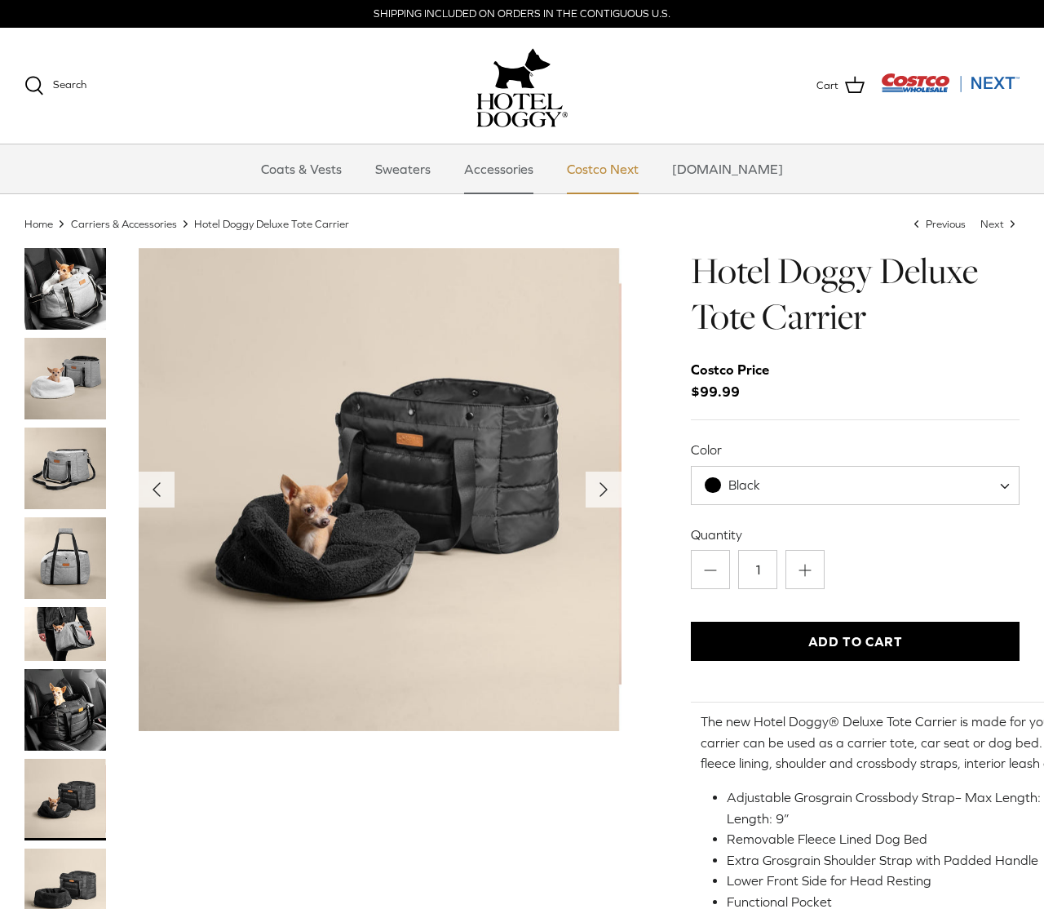
click at [629, 178] on link "Costco Next" at bounding box center [602, 168] width 101 height 49
